Goal: Task Accomplishment & Management: Use online tool/utility

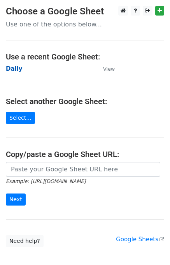
click at [12, 66] on strong "Daily" at bounding box center [14, 68] width 17 height 7
click at [12, 68] on strong "Daily" at bounding box center [14, 68] width 17 height 7
click at [16, 69] on strong "Daily" at bounding box center [14, 68] width 17 height 7
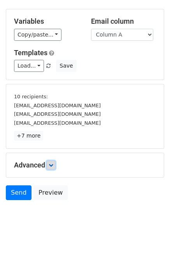
click at [49, 164] on link at bounding box center [51, 165] width 9 height 9
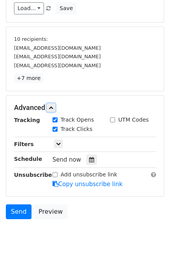
scroll to position [92, 0]
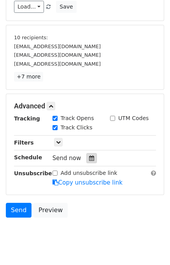
click at [89, 155] on icon at bounding box center [91, 157] width 5 height 5
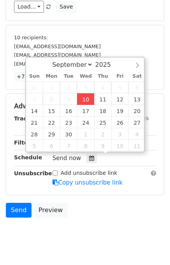
type input "2025-09-10 12:33"
type input "33"
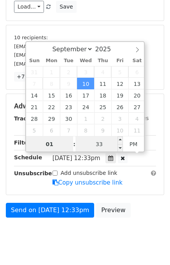
type input "01"
type input "2025-09-10 13:33"
click at [94, 140] on input "33" at bounding box center [98, 144] width 47 height 16
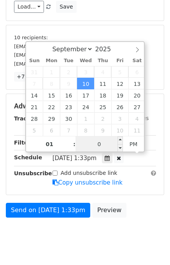
type input "00"
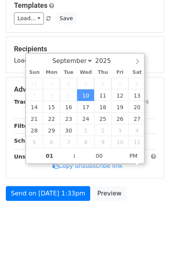
type input "2025-09-10 13:00"
click at [148, 198] on div "Send on Sep 10 at 1:33pm Preview" at bounding box center [85, 195] width 170 height 19
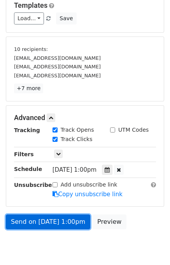
click at [33, 221] on link "Send on Sep 10 at 1:00pm" at bounding box center [48, 222] width 84 height 15
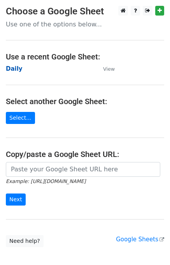
click at [14, 68] on strong "Daily" at bounding box center [14, 68] width 17 height 7
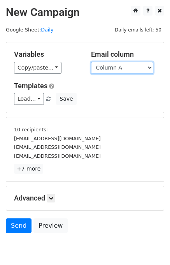
click at [127, 65] on select "Column A Column B Column C Column D" at bounding box center [122, 68] width 62 height 12
select select "Column B"
click at [91, 62] on select "Column A Column B Column C Column D" at bounding box center [122, 68] width 62 height 12
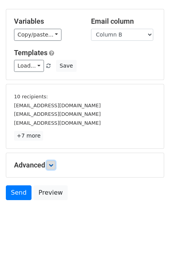
click at [55, 164] on link at bounding box center [51, 165] width 9 height 9
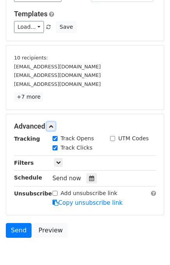
scroll to position [107, 0]
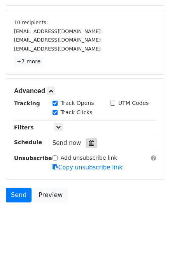
click at [89, 143] on icon at bounding box center [91, 142] width 5 height 5
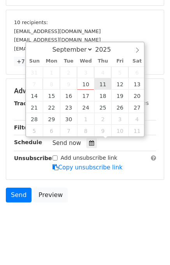
type input "2025-09-11 12:00"
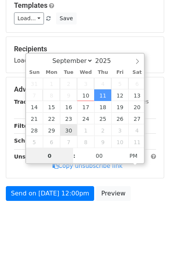
type input "02"
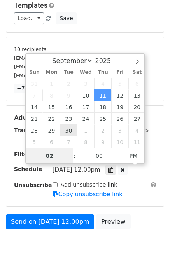
scroll to position [107, 0]
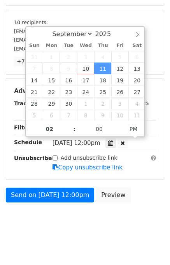
type input "2025-09-11 14:00"
click at [141, 198] on div "Send on Sep 11 at 12:00pm Preview" at bounding box center [85, 197] width 170 height 19
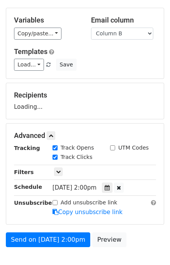
scroll to position [80, 0]
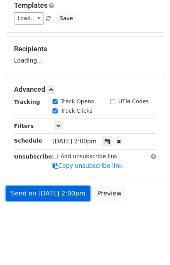
click at [64, 195] on link "Send on Sep 11 at 2:00pm" at bounding box center [48, 193] width 84 height 15
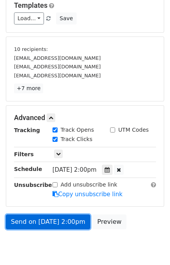
click at [59, 216] on link "Send on Sep 11 at 2:00pm" at bounding box center [48, 222] width 84 height 15
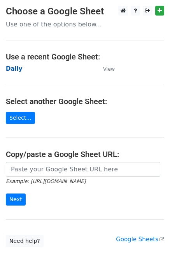
click at [14, 70] on strong "Daily" at bounding box center [14, 68] width 17 height 7
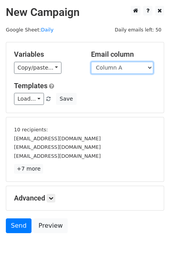
click at [120, 66] on select "Column A Column B Column C Column D" at bounding box center [122, 68] width 62 height 12
select select "Column C"
click at [91, 62] on select "Column A Column B Column C Column D" at bounding box center [122, 68] width 62 height 12
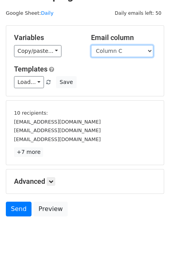
scroll to position [33, 0]
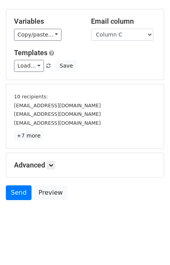
click at [48, 166] on h5 "Advanced" at bounding box center [85, 165] width 142 height 9
click at [51, 164] on icon at bounding box center [51, 165] width 5 height 5
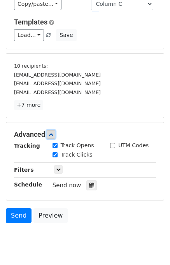
scroll to position [89, 0]
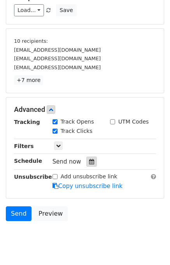
click at [89, 159] on icon at bounding box center [91, 161] width 5 height 5
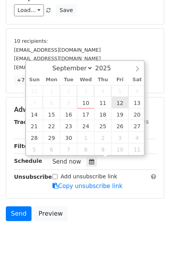
type input "[DATE] 12:00"
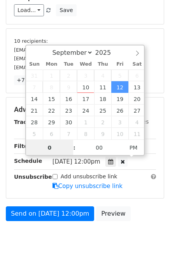
type input "03"
type input "2025-09-12 15:00"
click at [141, 218] on div "Send on Sep 12 at 12:00pm Preview" at bounding box center [85, 215] width 170 height 19
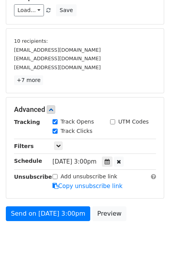
scroll to position [80, 0]
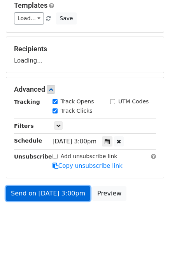
click at [51, 191] on link "Send on Sep 12 at 3:00pm" at bounding box center [48, 193] width 84 height 15
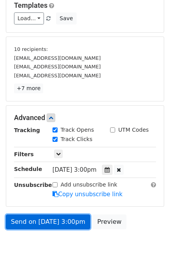
click at [55, 220] on link "Send on Sep 12 at 3:00pm" at bounding box center [48, 222] width 84 height 15
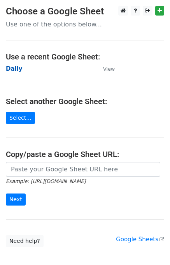
click at [14, 69] on strong "Daily" at bounding box center [14, 68] width 17 height 7
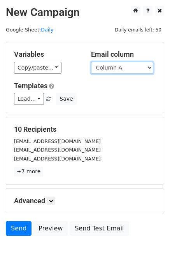
click at [124, 69] on select "Column A Column B Column C Column D" at bounding box center [122, 68] width 62 height 12
click at [91, 62] on select "Column A Column B Column C Column D" at bounding box center [122, 68] width 62 height 12
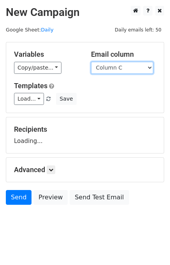
drag, startPoint x: 117, startPoint y: 68, endPoint x: 117, endPoint y: 72, distance: 4.3
click at [117, 68] on select "Column A Column B Column C Column D" at bounding box center [122, 68] width 62 height 12
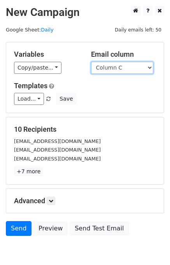
select select "Column D"
click at [91, 62] on select "Column A Column B Column C Column D" at bounding box center [122, 68] width 62 height 12
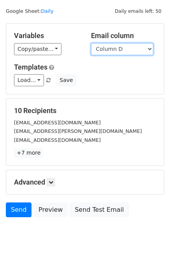
scroll to position [36, 0]
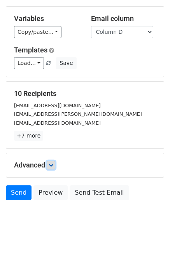
click at [55, 165] on link at bounding box center [51, 165] width 9 height 9
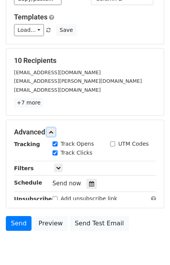
scroll to position [103, 0]
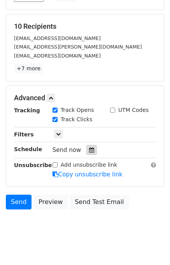
click at [86, 151] on div at bounding box center [91, 150] width 10 height 10
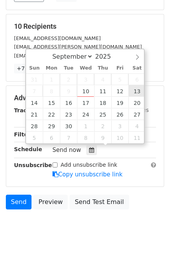
type input "[DATE] 12:00"
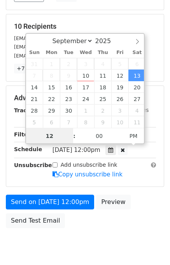
scroll to position [0, 0]
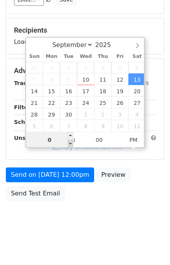
type input "04"
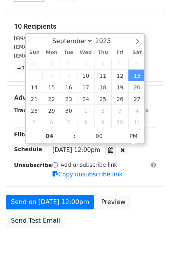
type input "[DATE] 16:00"
click at [157, 212] on div "Send on [DATE] 12:00pm Preview Send Test Email" at bounding box center [85, 213] width 170 height 37
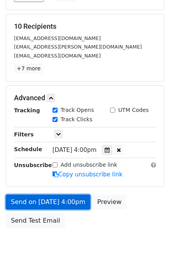
click at [70, 202] on link "Send on [DATE] 4:00pm" at bounding box center [48, 202] width 84 height 15
